Goal: Task Accomplishment & Management: Manage account settings

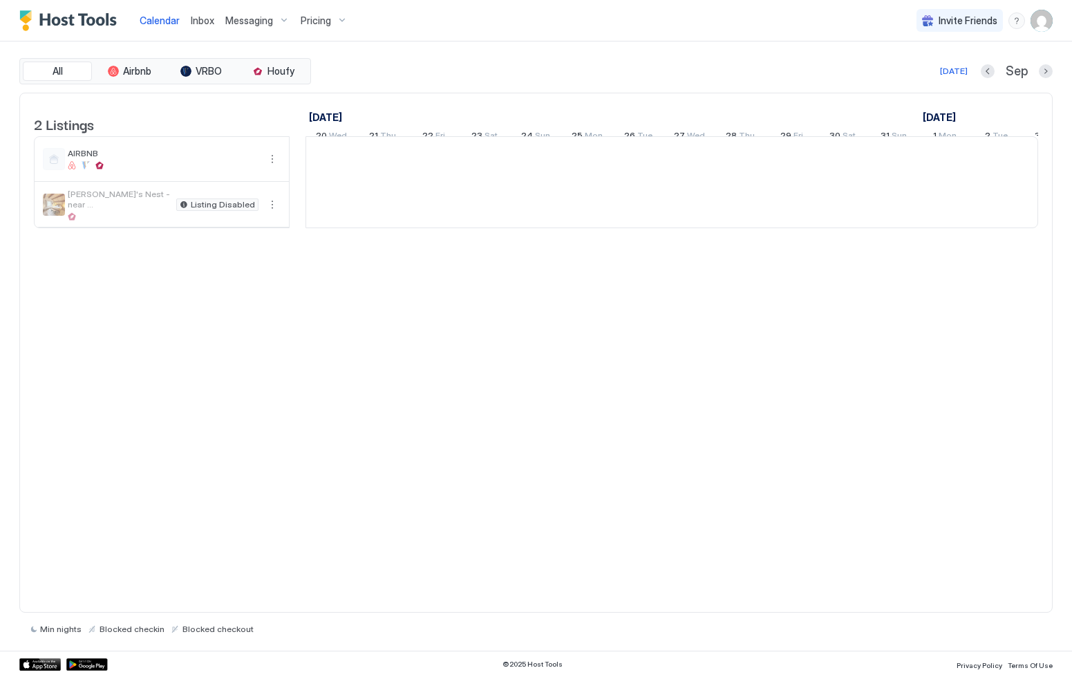
scroll to position [0, 768]
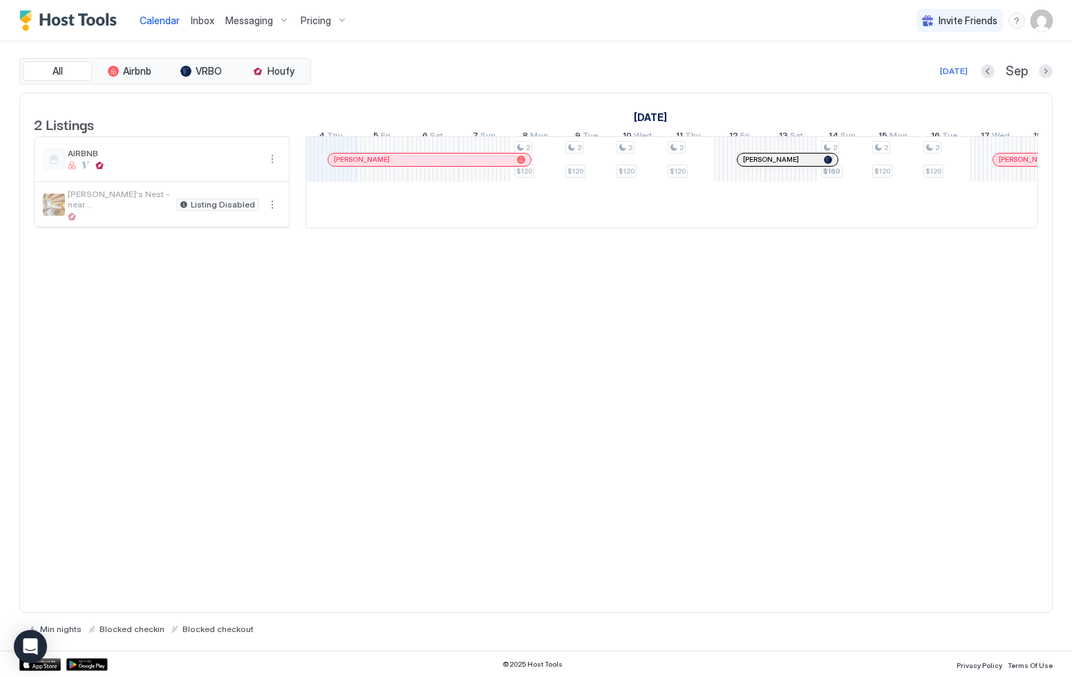
click at [326, 20] on span "Pricing" at bounding box center [316, 21] width 30 height 12
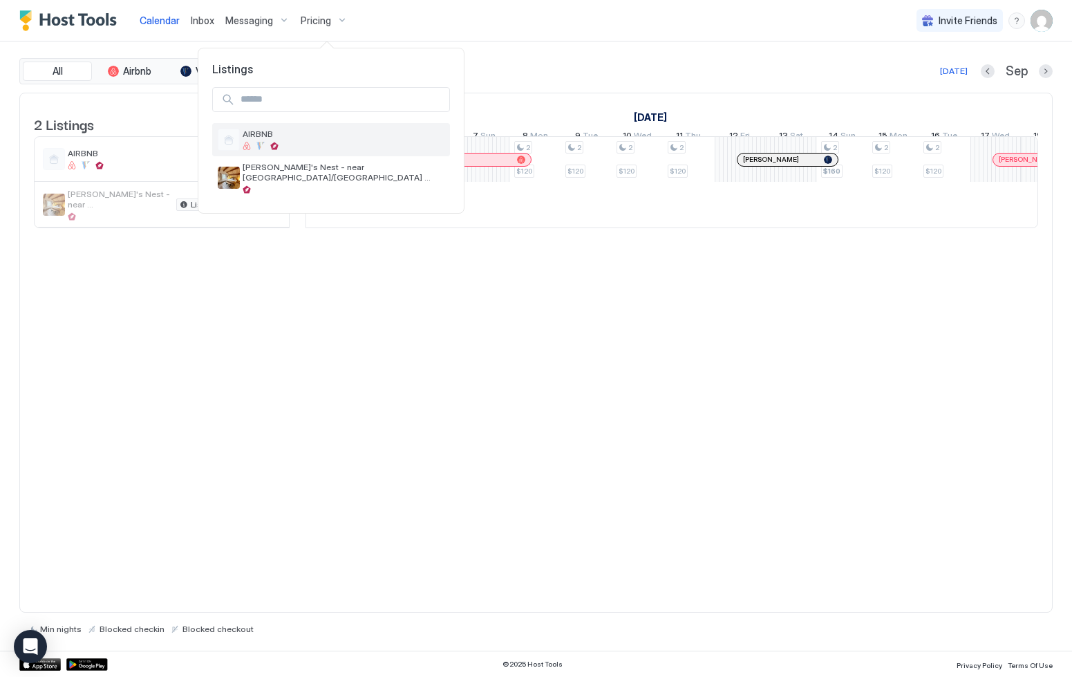
click at [275, 141] on div "AIRBNB" at bounding box center [344, 139] width 202 height 21
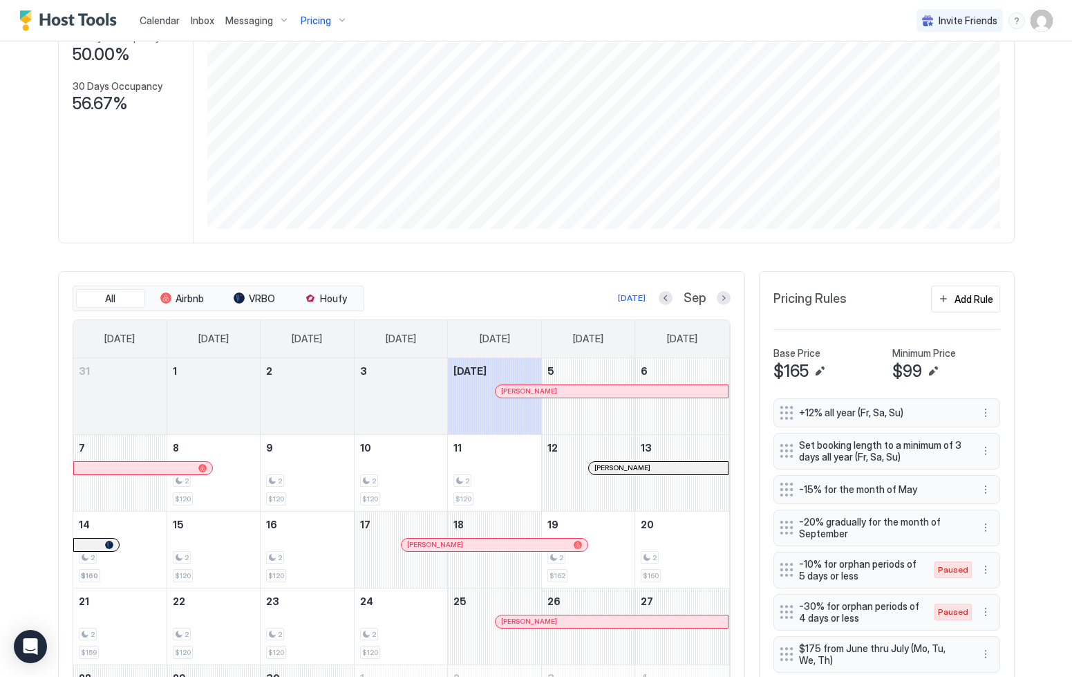
scroll to position [238, 0]
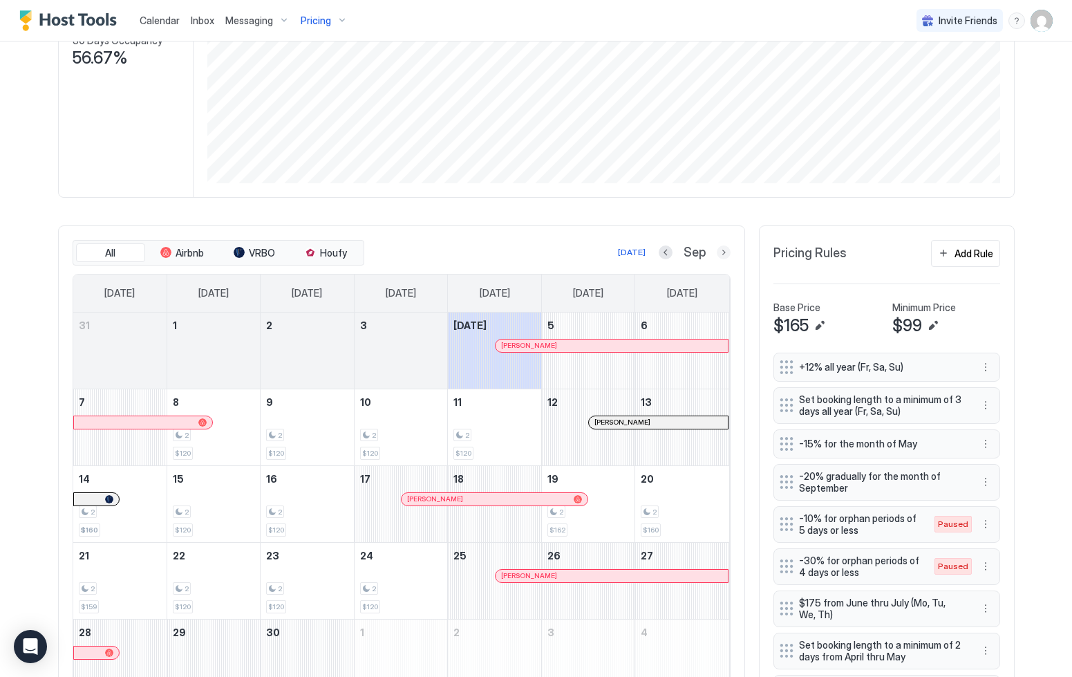
click at [724, 253] on button "Next month" at bounding box center [724, 252] width 14 height 14
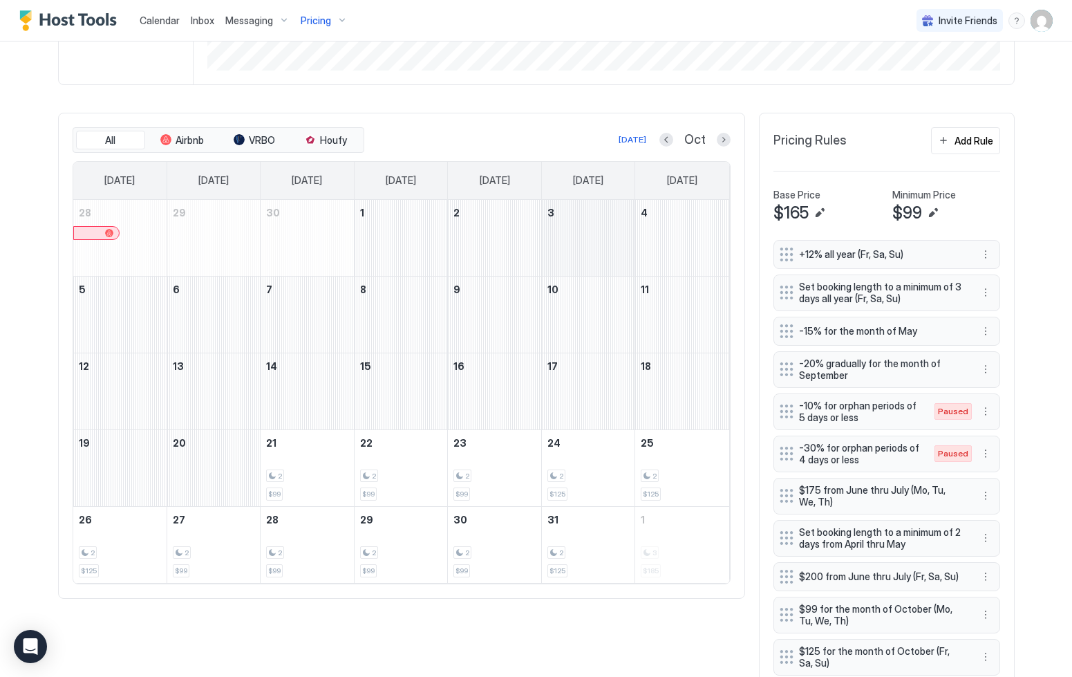
scroll to position [376, 0]
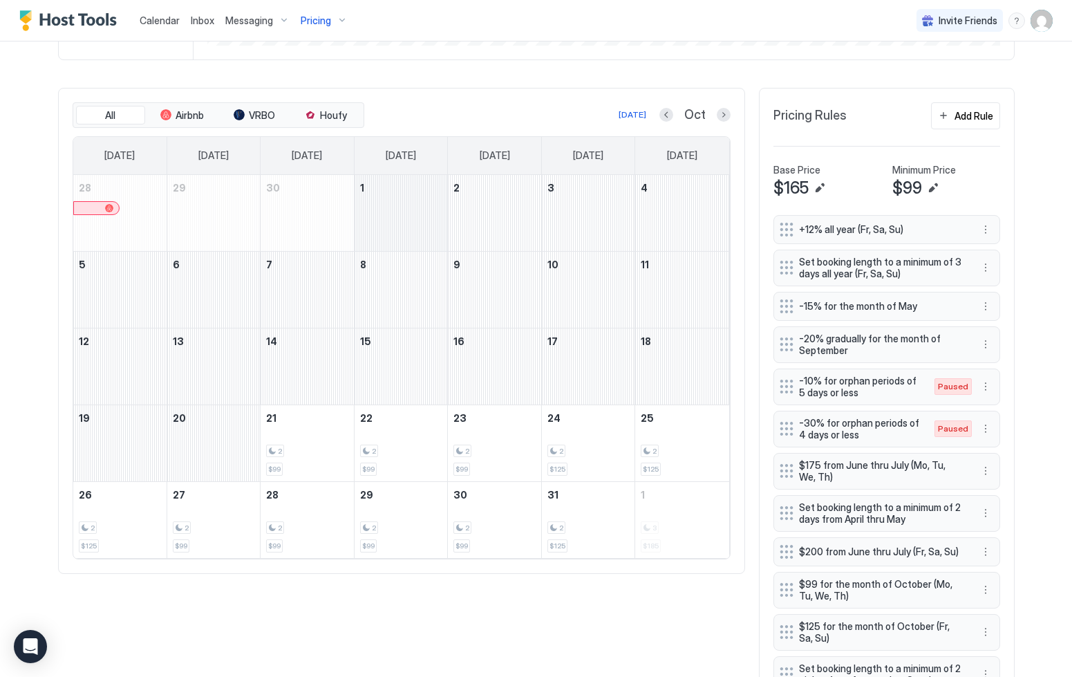
click at [418, 202] on div "October 1, 2025" at bounding box center [401, 213] width 93 height 76
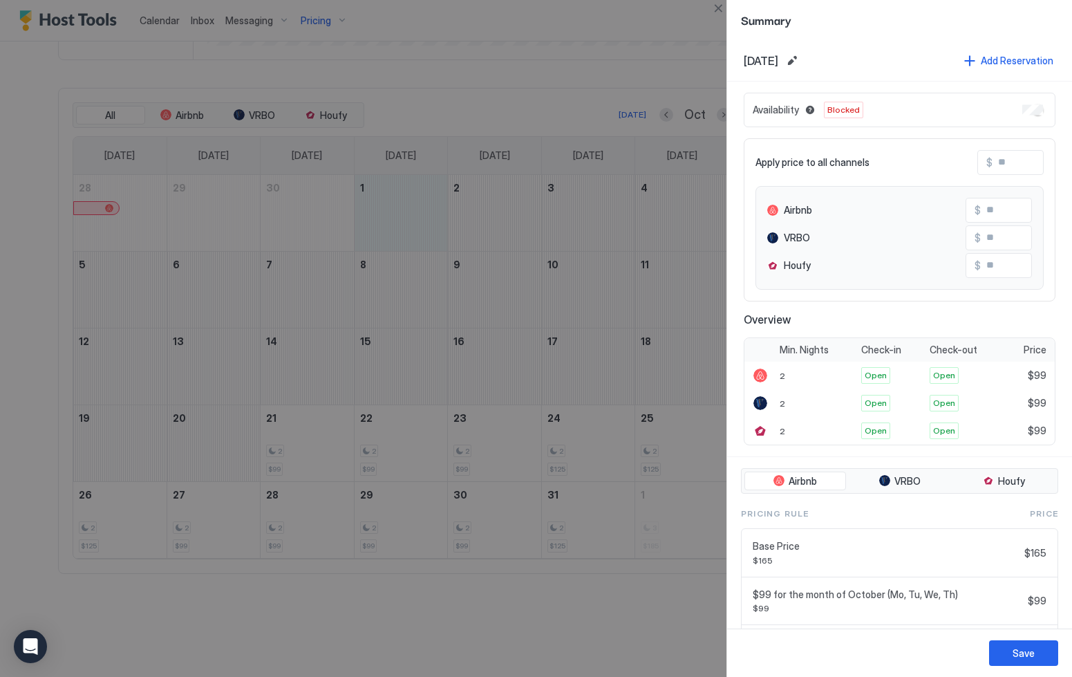
click at [586, 113] on div at bounding box center [536, 338] width 1072 height 677
click at [1032, 653] on div "Save" at bounding box center [1024, 653] width 22 height 15
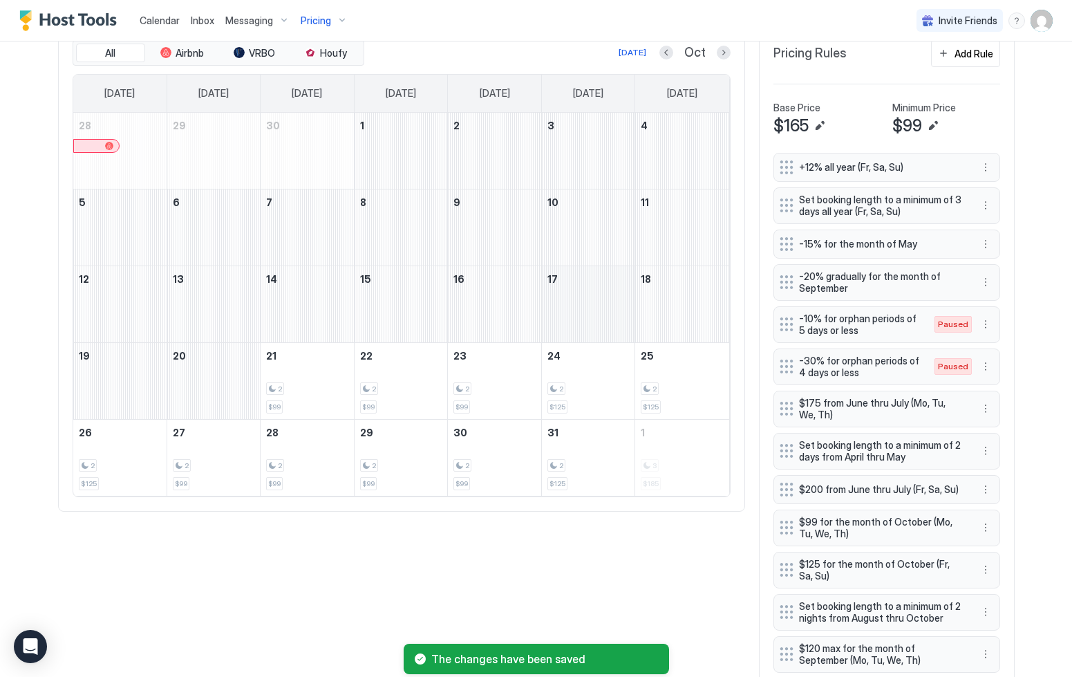
scroll to position [447, 0]
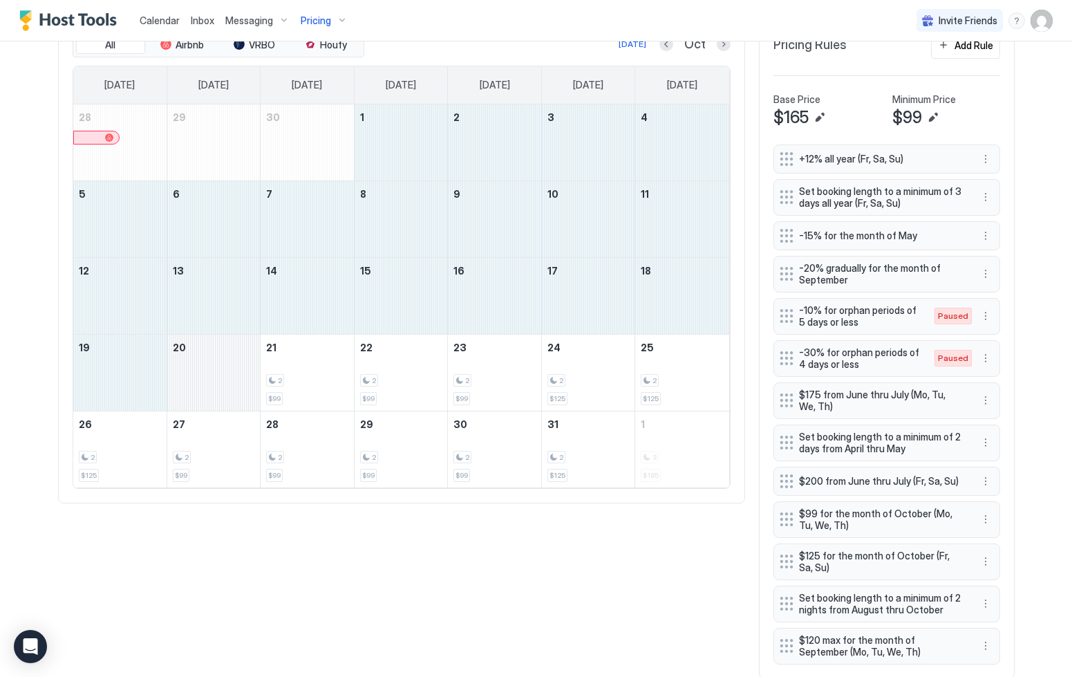
drag, startPoint x: 398, startPoint y: 131, endPoint x: 249, endPoint y: 359, distance: 273.2
click at [249, 359] on tbody "28 29 30 1 2 3 4 5 6 7 8 9 10 11 12 13 14 15 16 17 18 19 20 21 2 $99 22 2 $99 2…" at bounding box center [401, 295] width 656 height 383
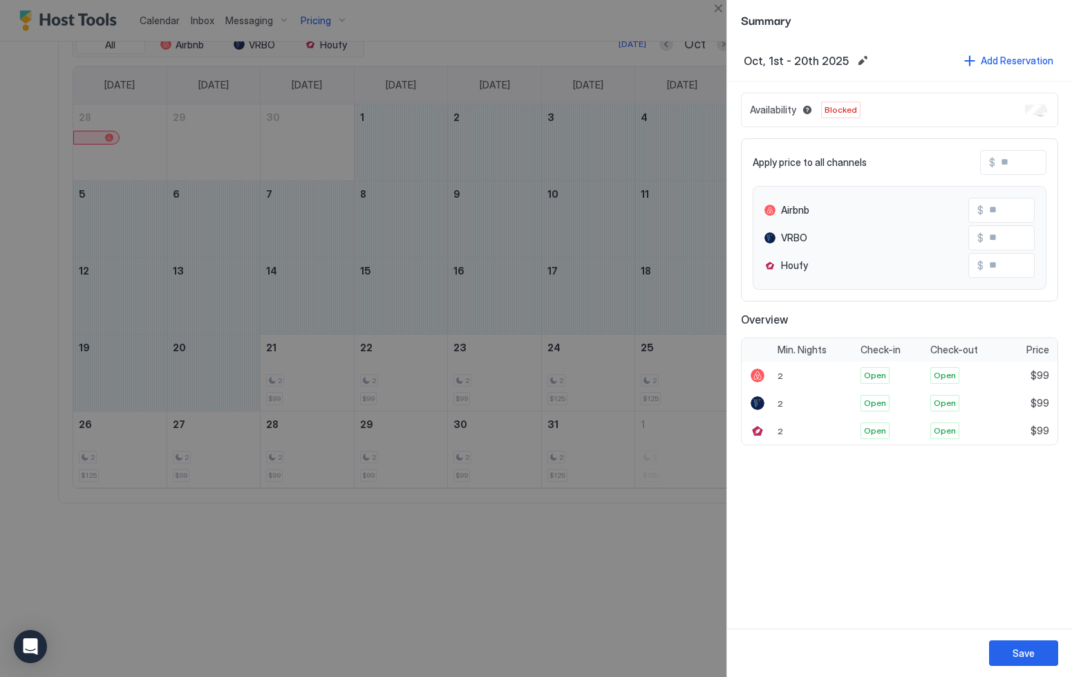
click at [1036, 104] on div "Availability Blocked" at bounding box center [899, 110] width 317 height 35
click at [1051, 652] on button "Save" at bounding box center [1023, 653] width 69 height 26
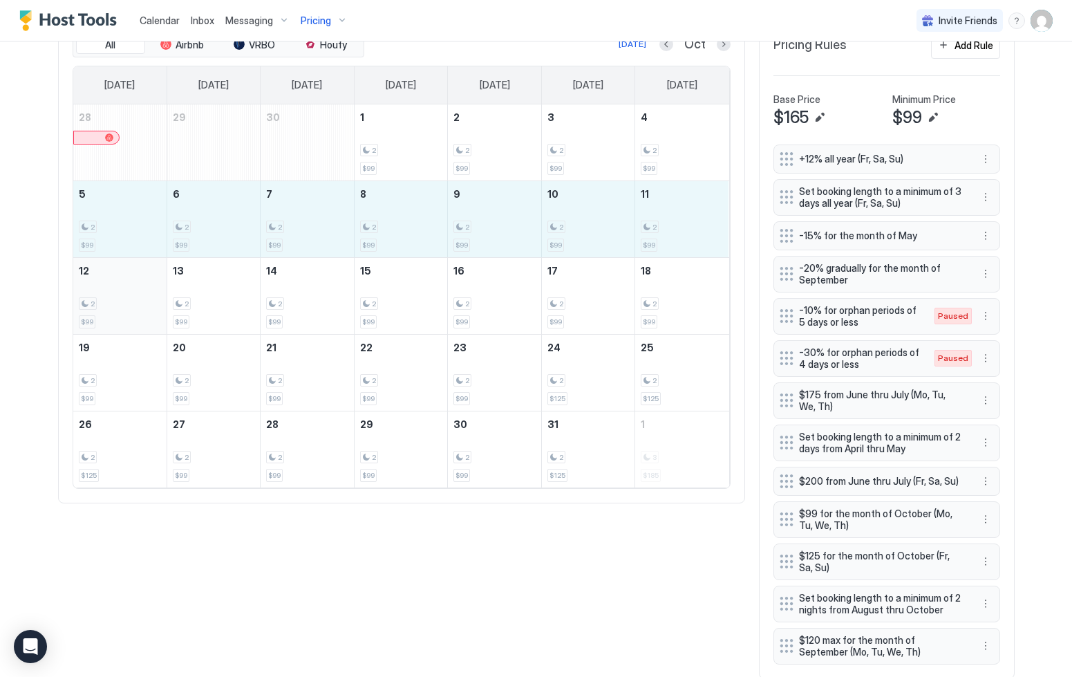
drag, startPoint x: 105, startPoint y: 219, endPoint x: 147, endPoint y: 289, distance: 81.6
click at [147, 289] on tbody "28 29 30 1 2 $99 2 2 $99 3 2 $99 4 2 $99 5 2 $99 6 2 $99 7 2 $99 8 2 $99 9 2 $9…" at bounding box center [401, 295] width 656 height 383
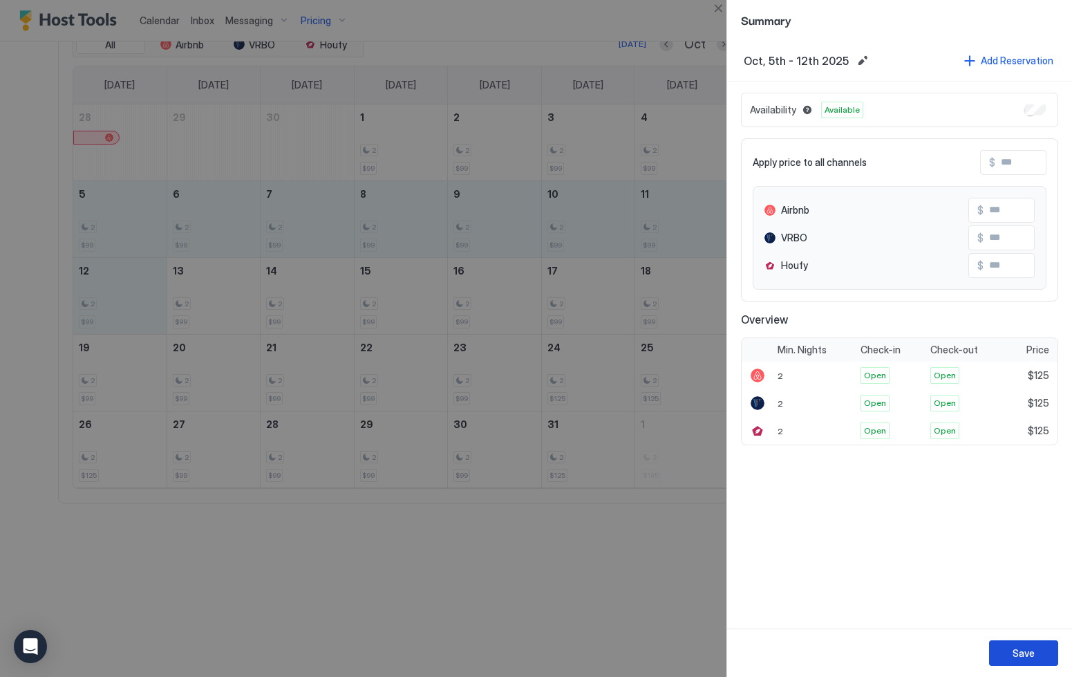
click at [1034, 661] on button "Save" at bounding box center [1023, 653] width 69 height 26
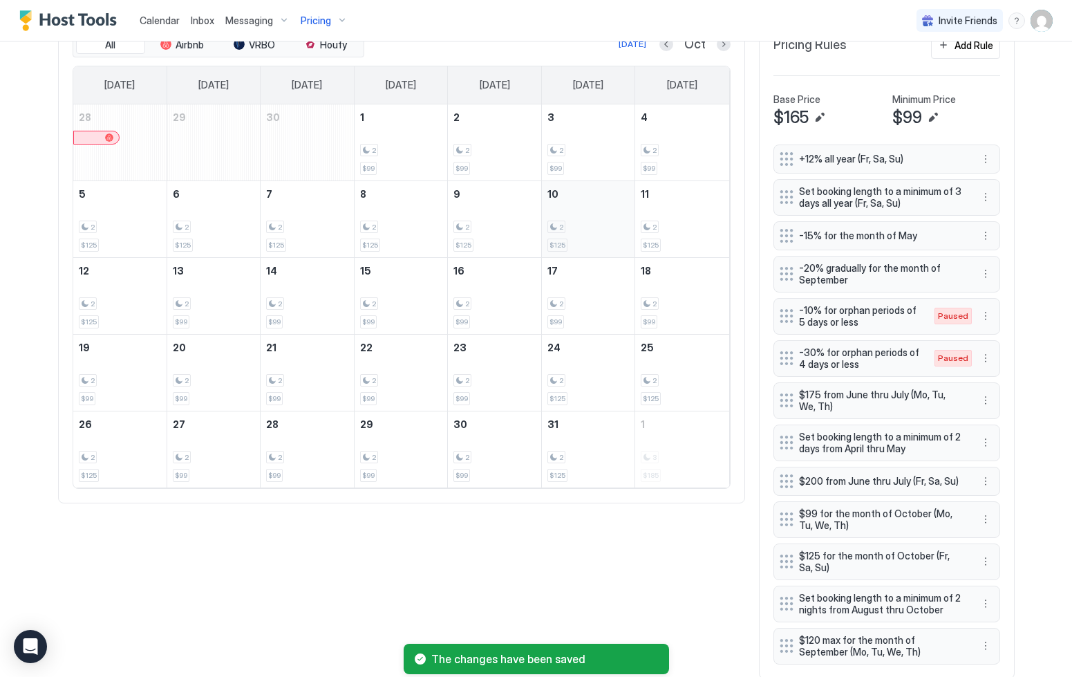
click at [576, 200] on div "2 $125" at bounding box center [588, 219] width 82 height 65
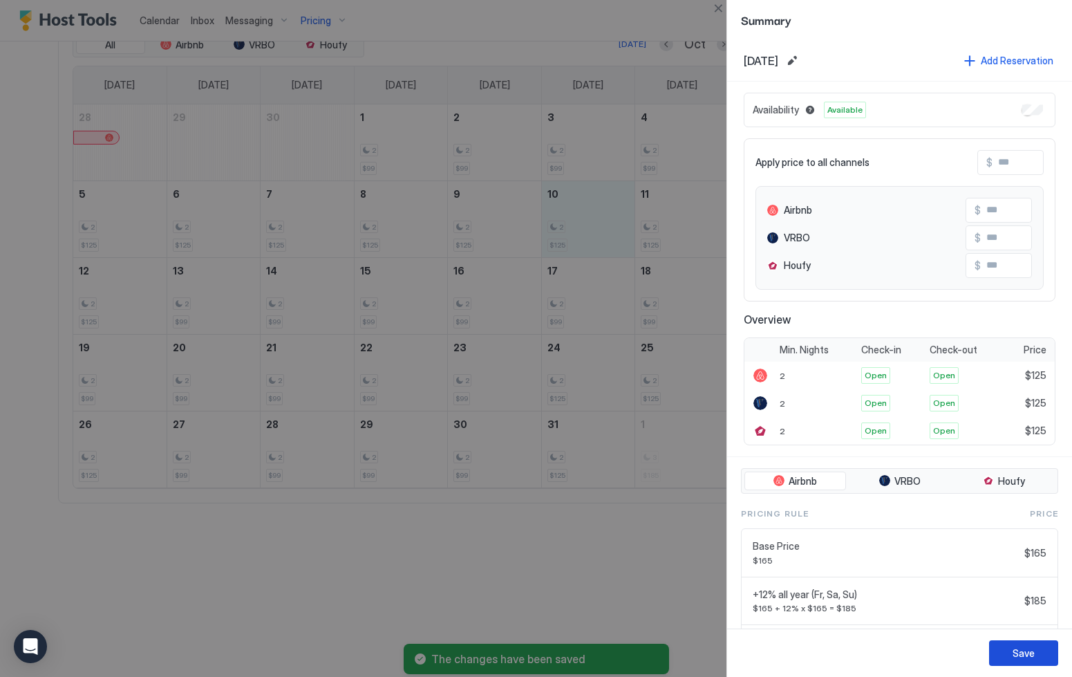
click at [1026, 654] on div "Save" at bounding box center [1024, 653] width 22 height 15
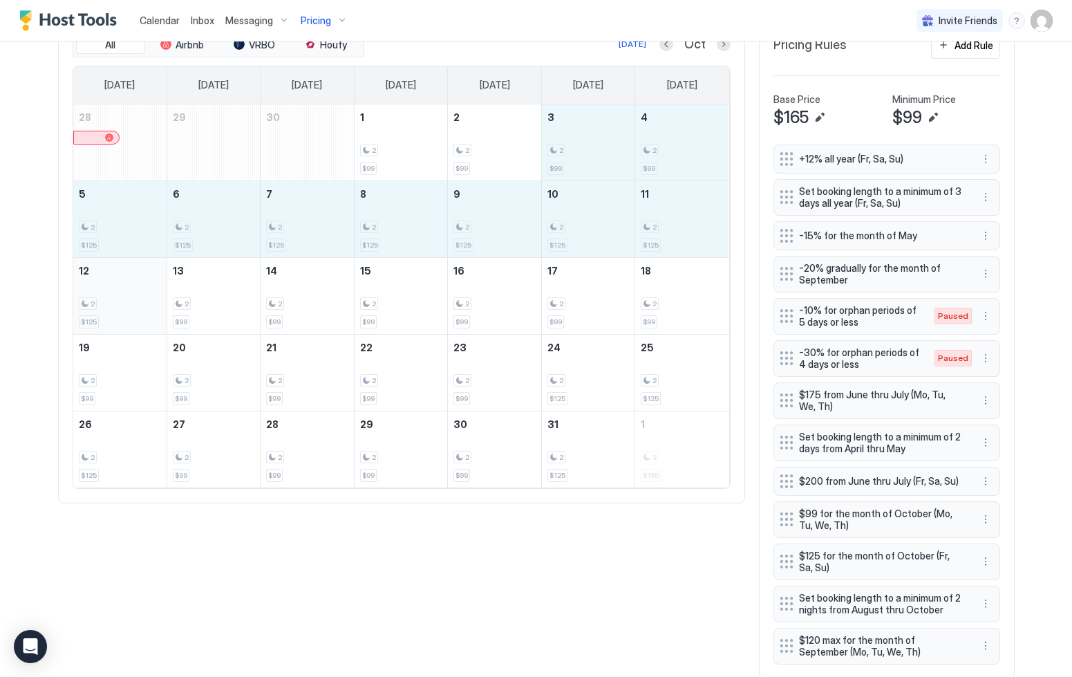
drag, startPoint x: 574, startPoint y: 135, endPoint x: 138, endPoint y: 301, distance: 466.4
click at [138, 301] on tbody "28 29 30 1 2 $99 2 2 $99 3 2 $99 4 2 $99 5 2 $125 6 2 $125 7 2 $125 8 2 $125 9 …" at bounding box center [401, 295] width 656 height 383
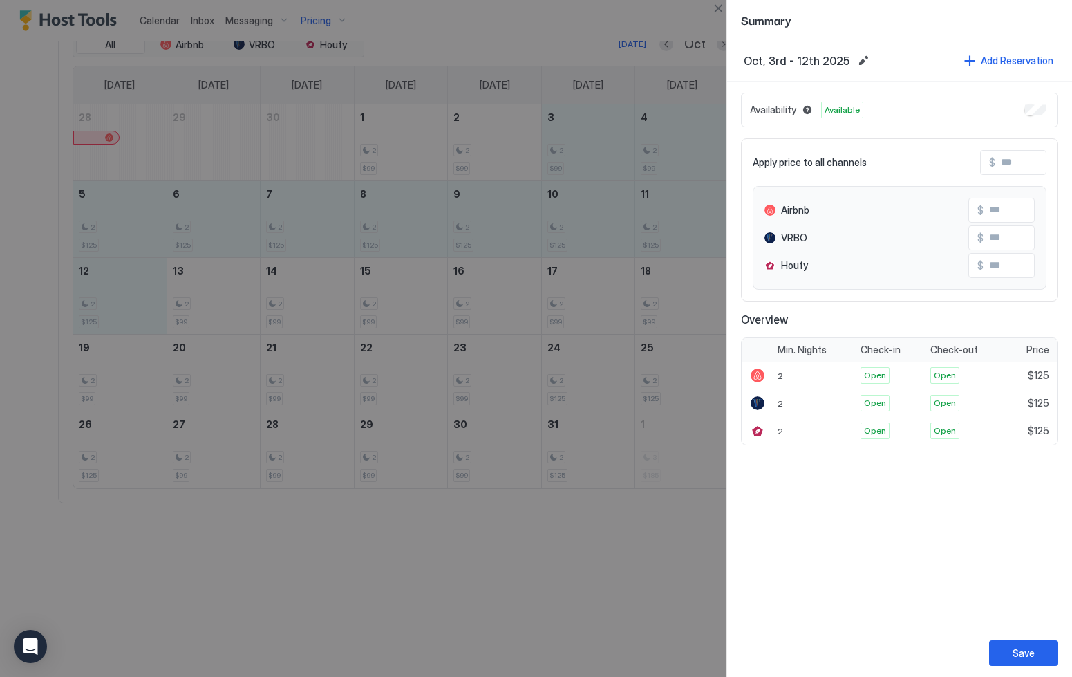
click at [1022, 157] on input "Input Field" at bounding box center [1050, 163] width 111 height 24
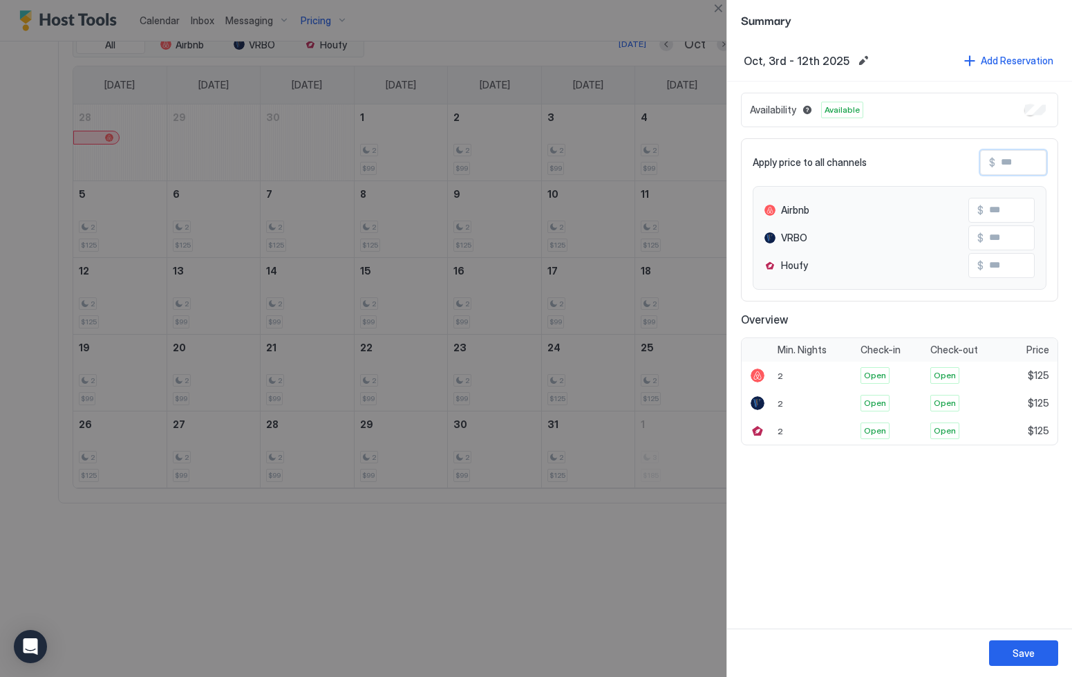
type input "*"
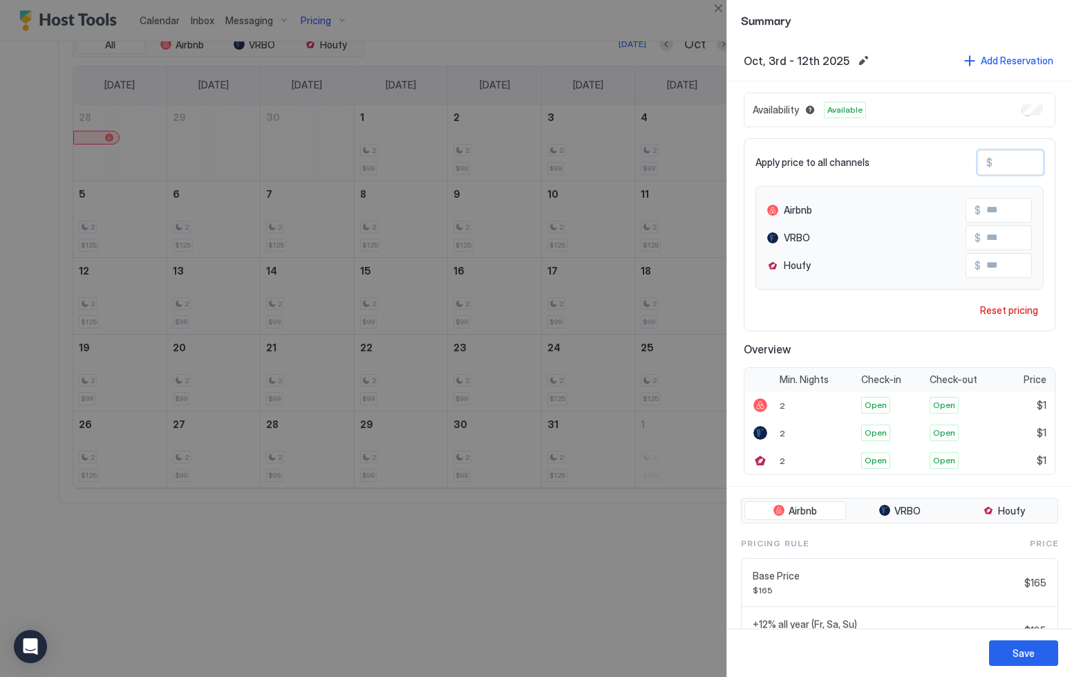
type input "**"
type input "***"
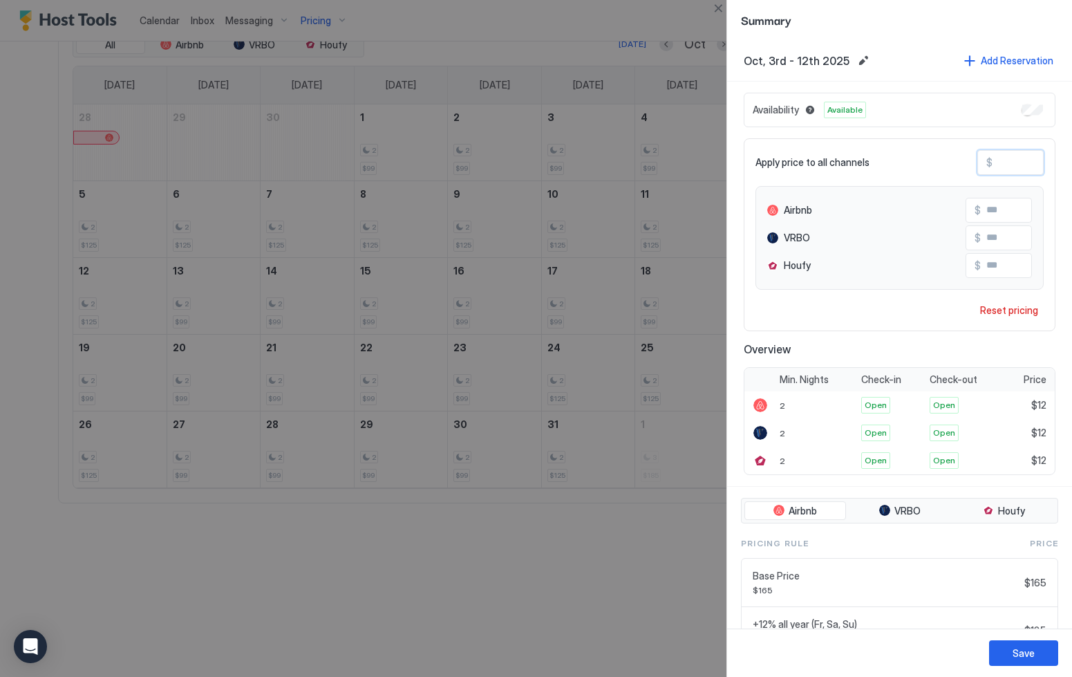
type input "***"
click at [1027, 650] on div "Save" at bounding box center [1024, 653] width 22 height 15
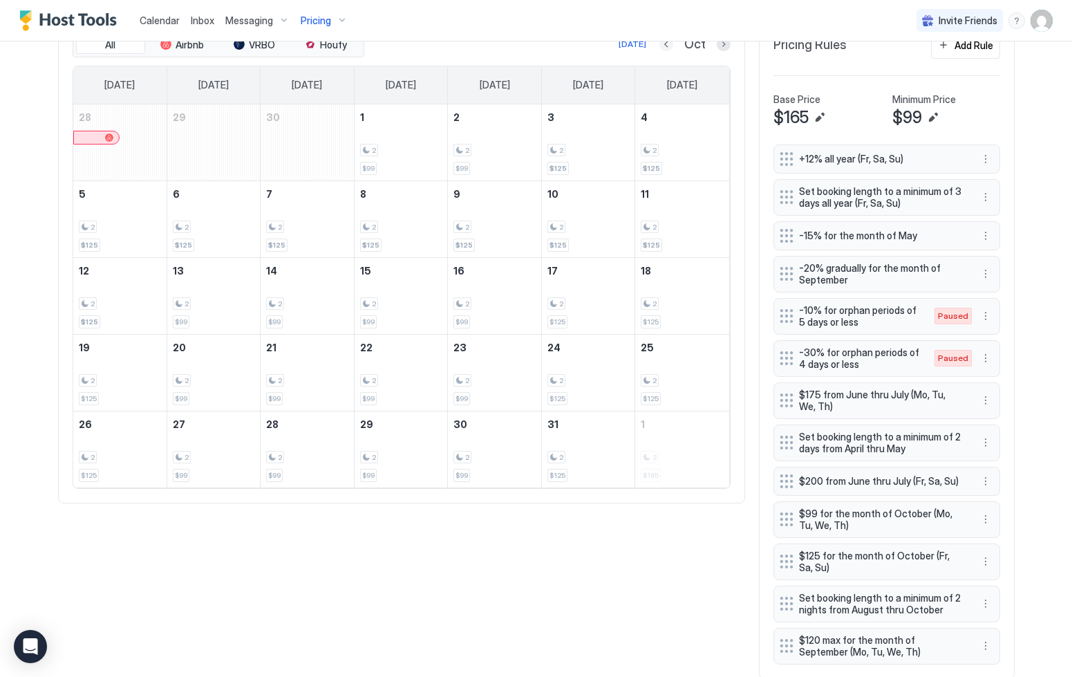
click at [667, 46] on button "Previous month" at bounding box center [666, 44] width 14 height 14
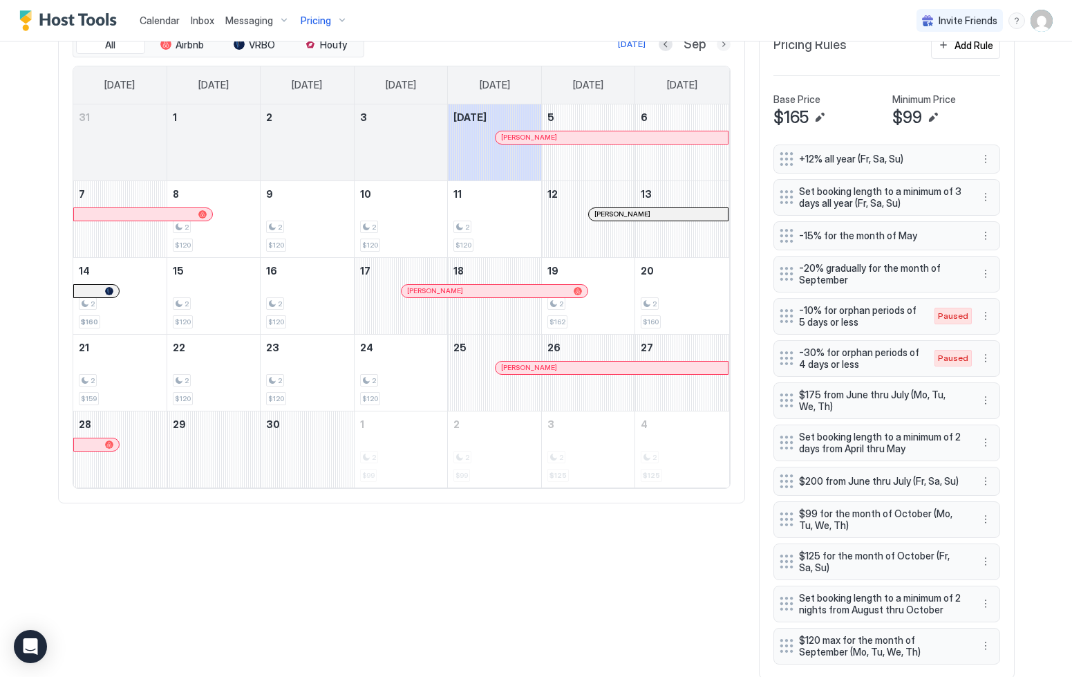
click at [720, 45] on button "Next month" at bounding box center [724, 44] width 14 height 14
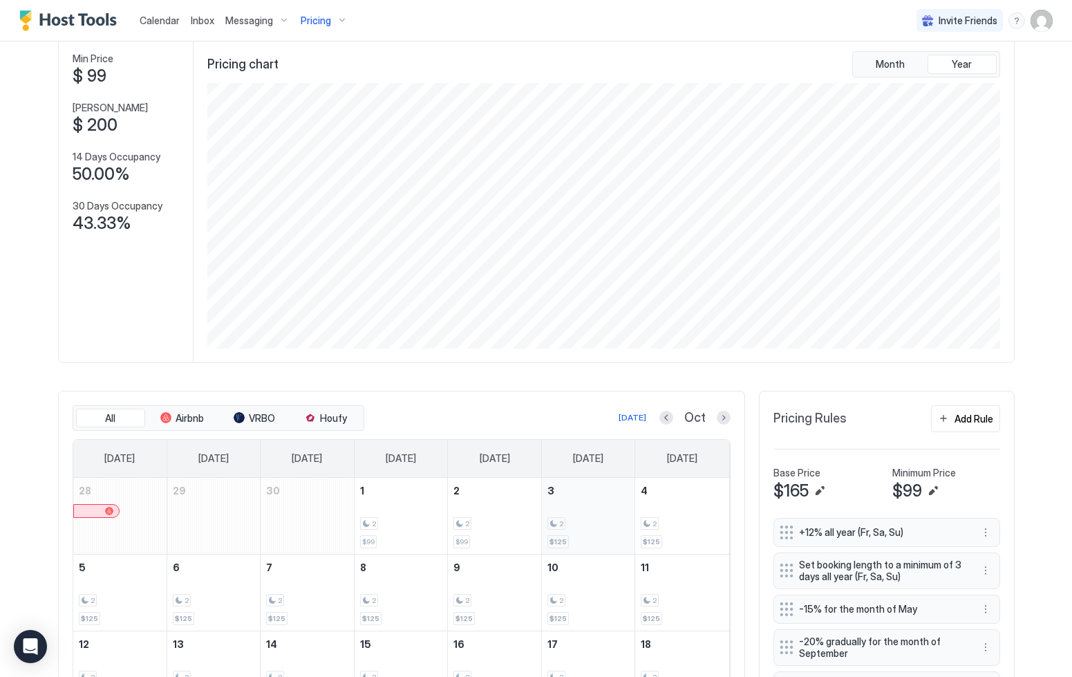
scroll to position [0, 0]
